Goal: Navigation & Orientation: Find specific page/section

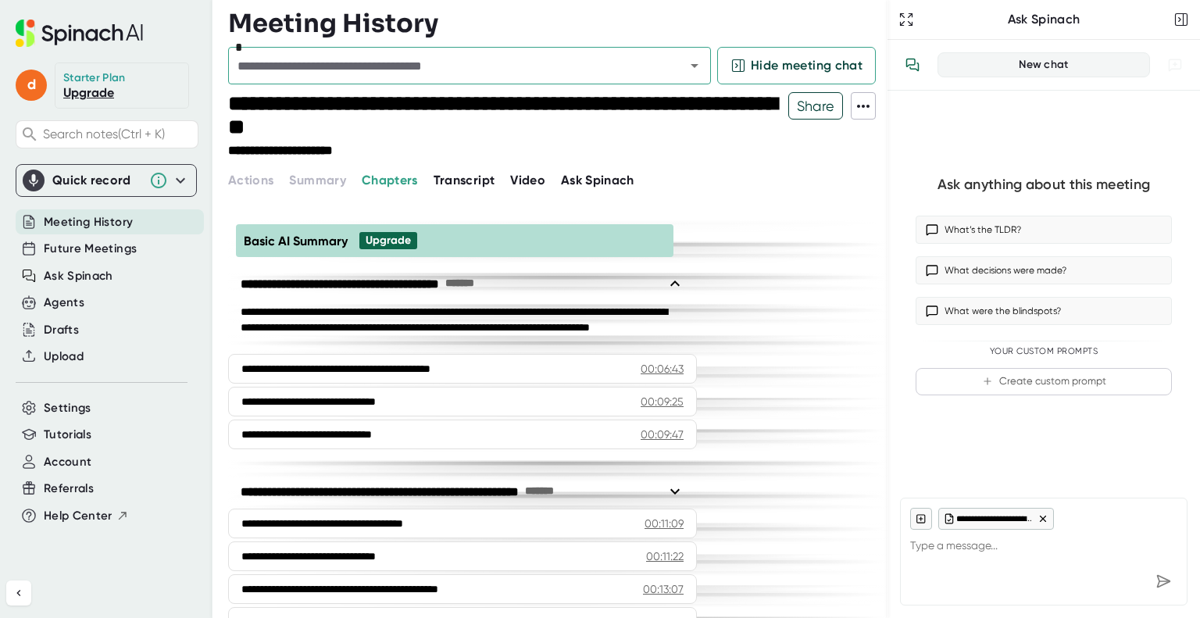
click at [103, 30] on icon at bounding box center [96, 32] width 55 height 16
click at [88, 223] on span "Meeting History" at bounding box center [88, 222] width 89 height 18
click at [88, 24] on icon at bounding box center [79, 33] width 127 height 27
